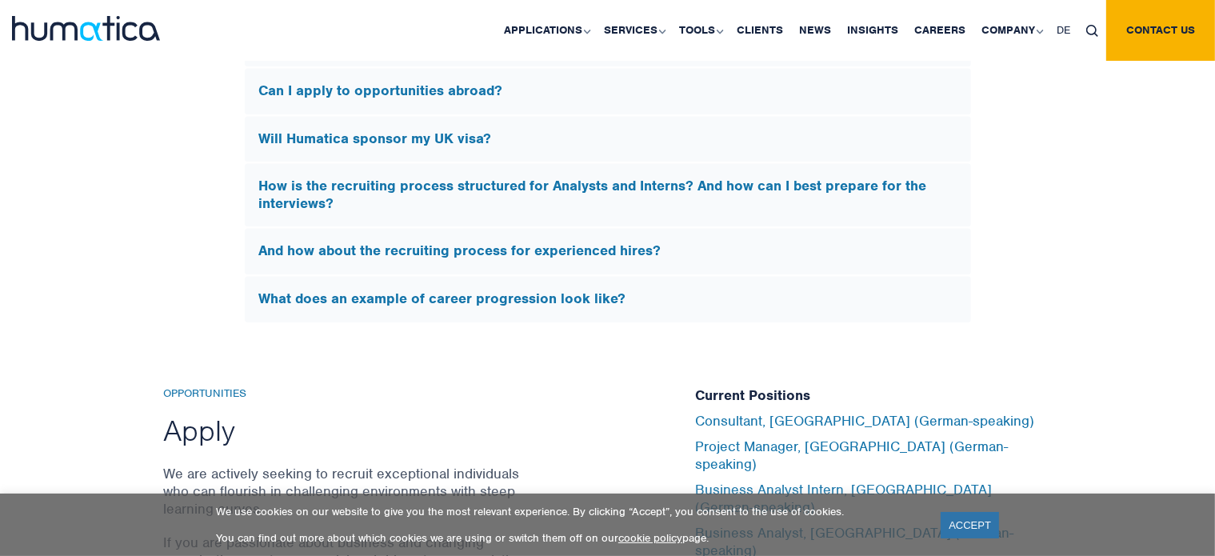
scroll to position [5015, 0]
click at [365, 134] on h5 "Will Humatica sponsor my UK visa?" at bounding box center [607, 140] width 697 height 18
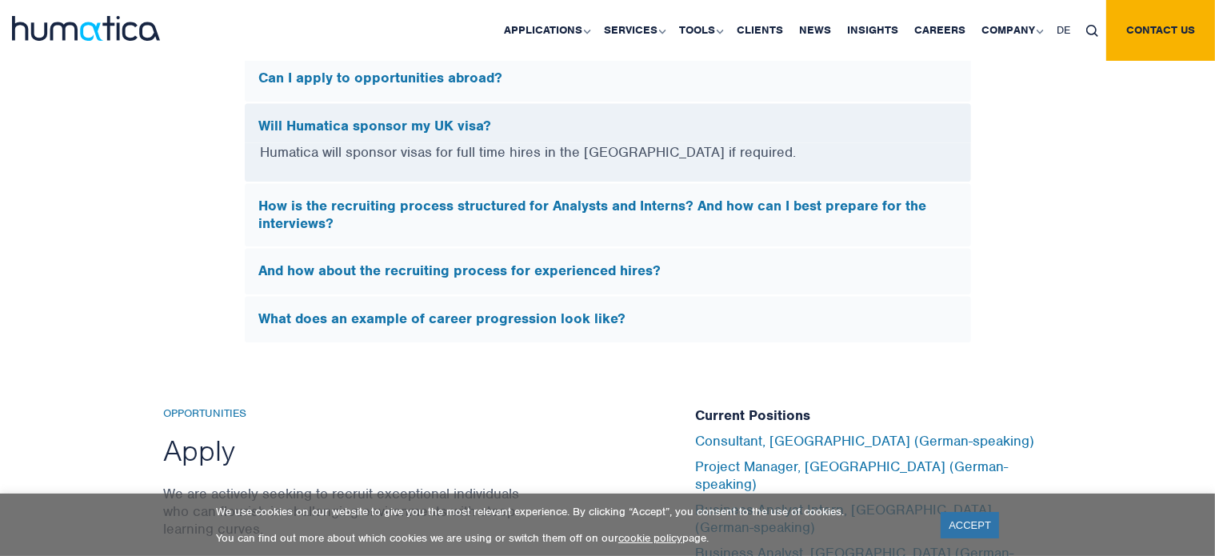
scroll to position [4770, 0]
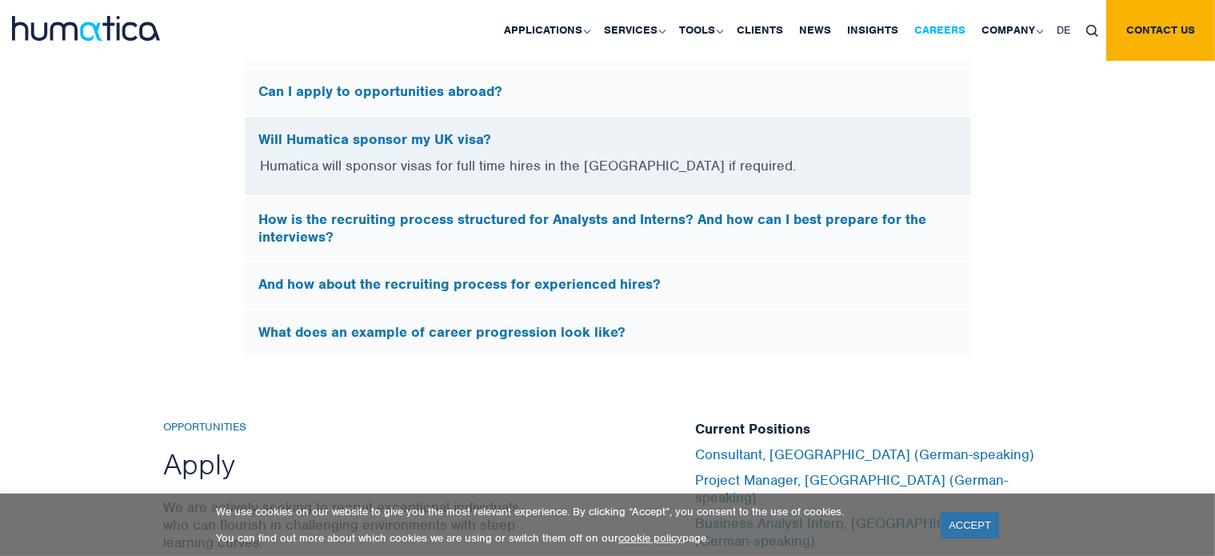
click at [937, 28] on link "Careers" at bounding box center [939, 30] width 67 height 61
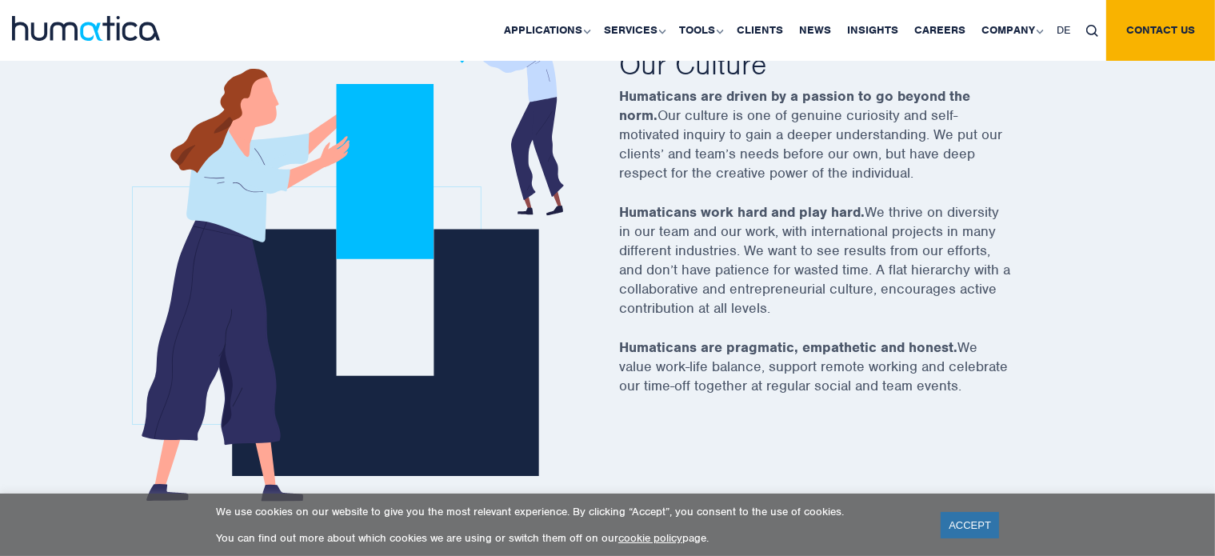
click at [407, 312] on img at bounding box center [348, 254] width 432 height 493
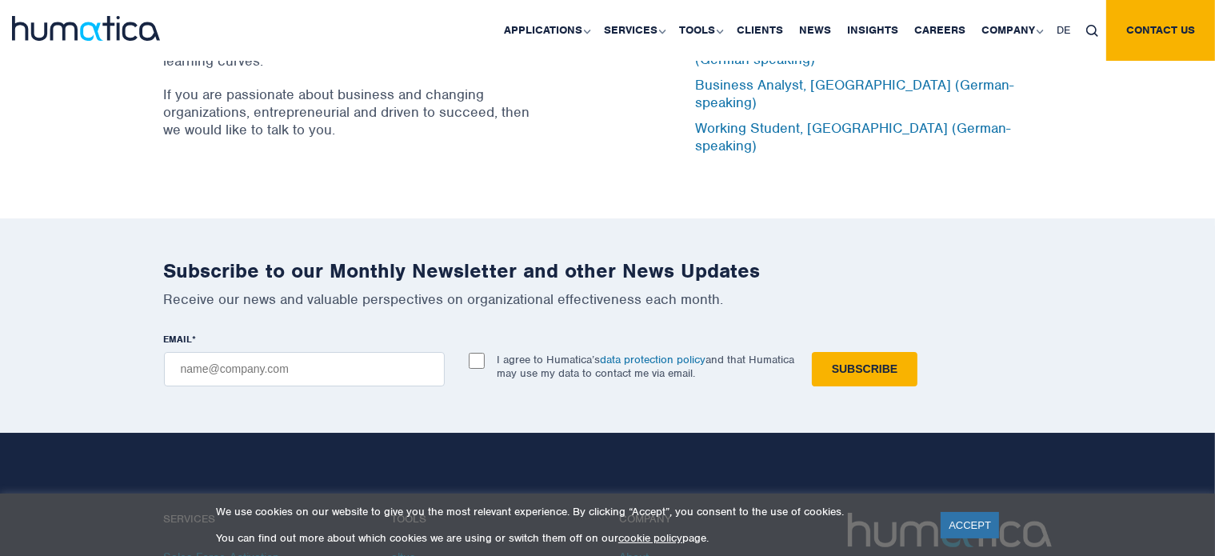
scroll to position [5473, 0]
